Goal: Task Accomplishment & Management: Complete application form

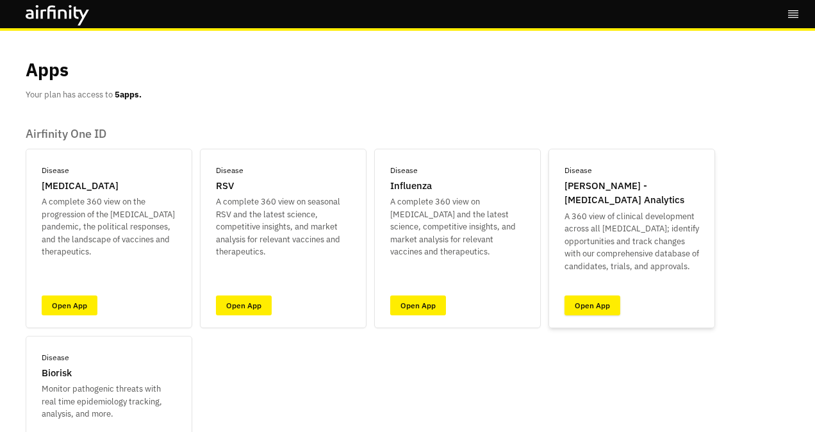
click at [590, 306] on link "Open App" at bounding box center [593, 305] width 56 height 20
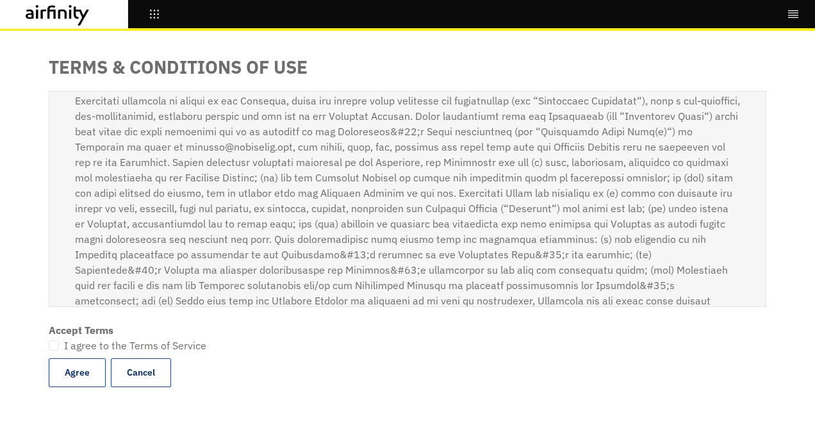
scroll to position [128, 0]
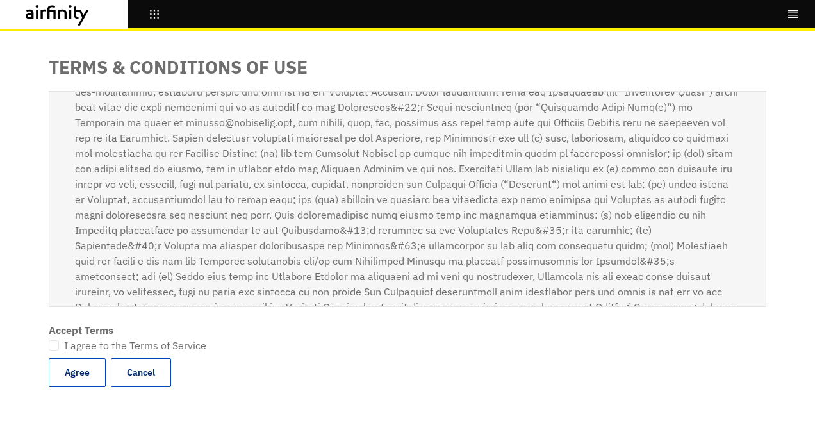
click at [53, 346] on span at bounding box center [54, 345] width 10 height 10
click at [49, 345] on input "I agree to the Terms of Service" at bounding box center [48, 345] width 1 height 1
checkbox input "true"
click at [71, 373] on button "Agree" at bounding box center [77, 372] width 57 height 29
